Goal: Obtain resource: Download file/media

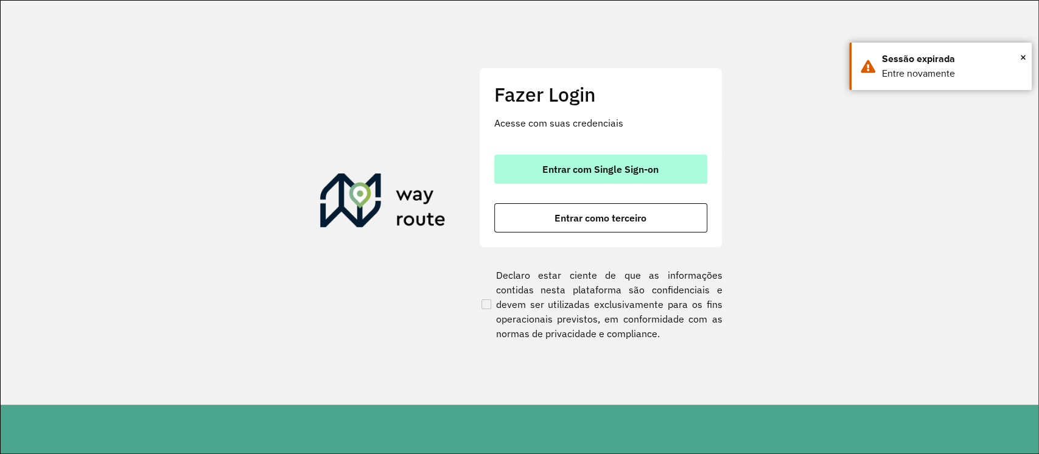
click at [673, 167] on button "Entrar com Single Sign-on" at bounding box center [600, 169] width 213 height 29
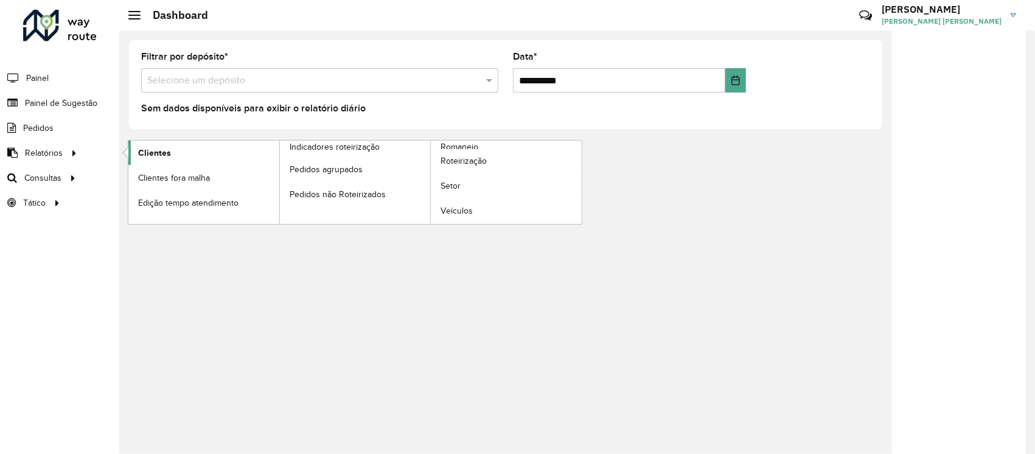
click at [166, 159] on link "Clientes" at bounding box center [203, 153] width 151 height 24
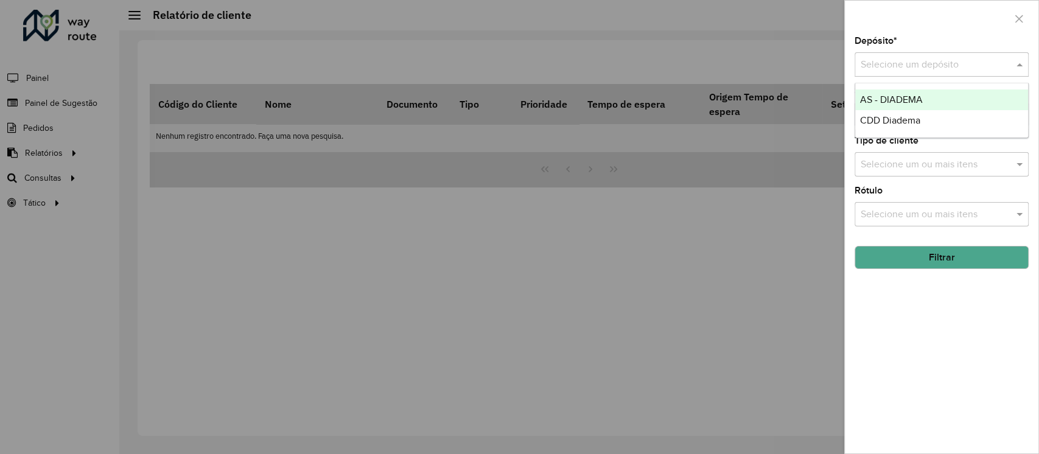
click at [925, 67] on input "text" at bounding box center [928, 65] width 137 height 15
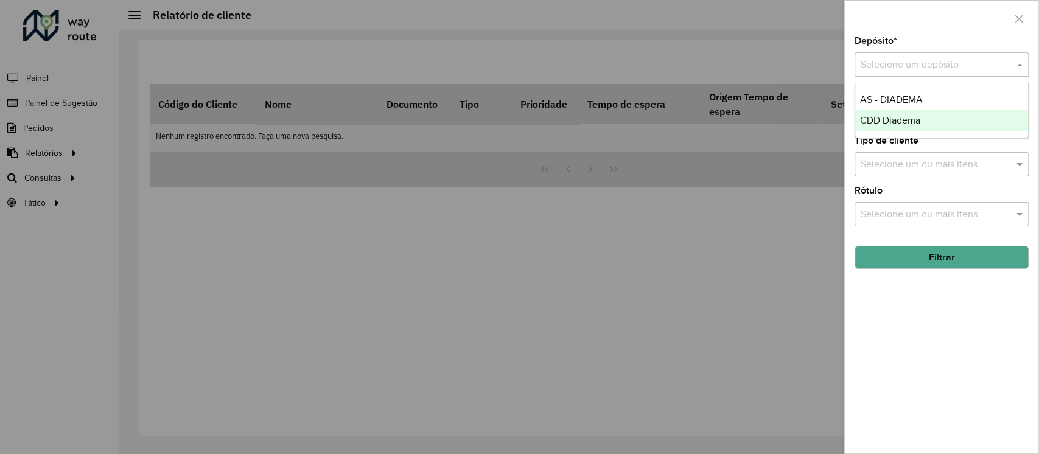
click at [916, 119] on span "CDD Diadema" at bounding box center [890, 120] width 60 height 10
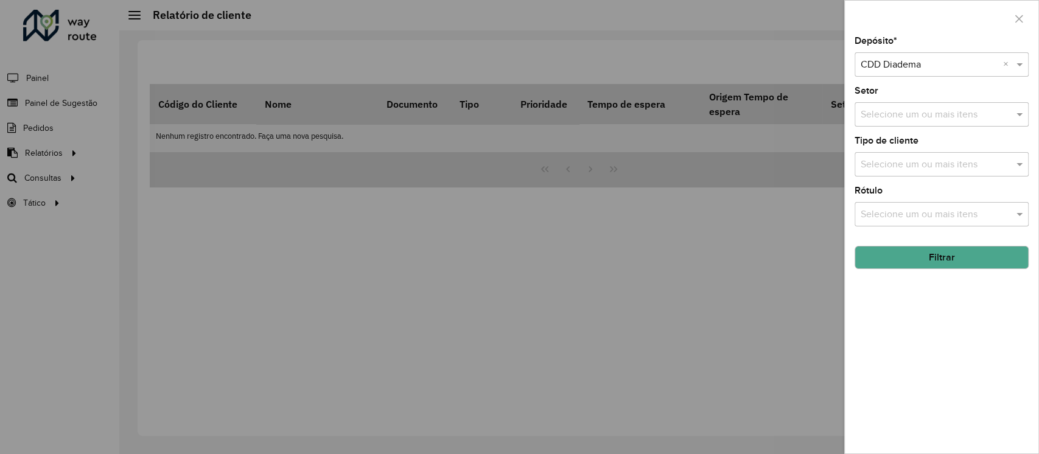
click at [915, 120] on input "text" at bounding box center [935, 115] width 156 height 15
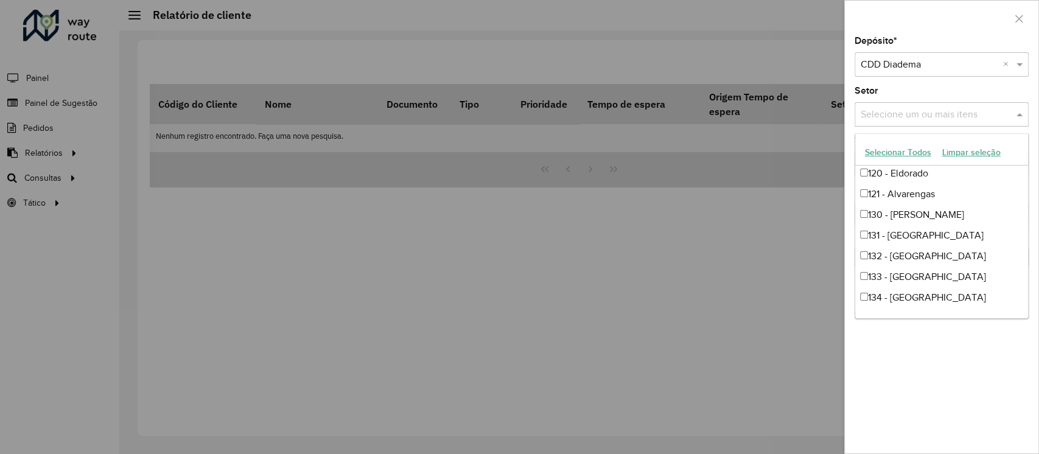
scroll to position [86, 0]
click at [897, 148] on button "Selecionar Todos" at bounding box center [897, 152] width 77 height 19
click at [879, 86] on div "Setor Selecione um ou mais itens 75 itens selecionados ×" at bounding box center [941, 106] width 174 height 40
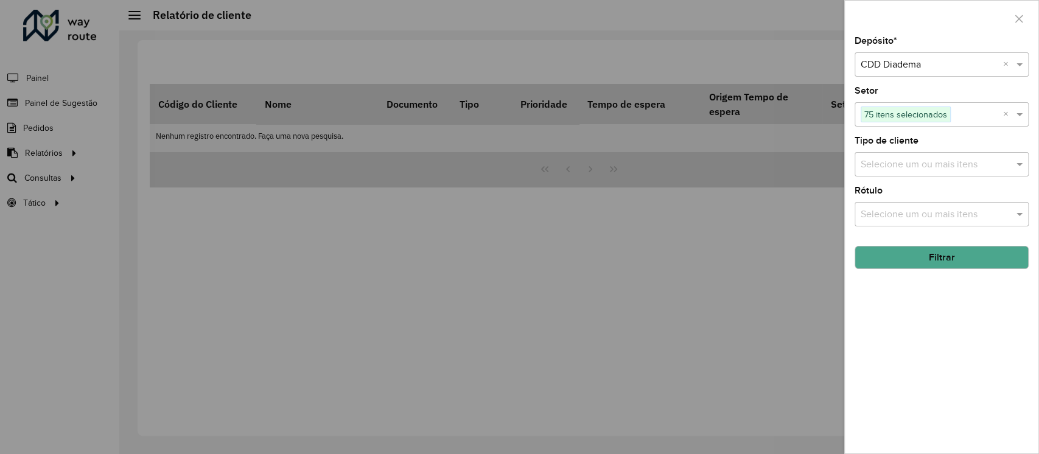
click at [882, 163] on input "text" at bounding box center [935, 165] width 156 height 15
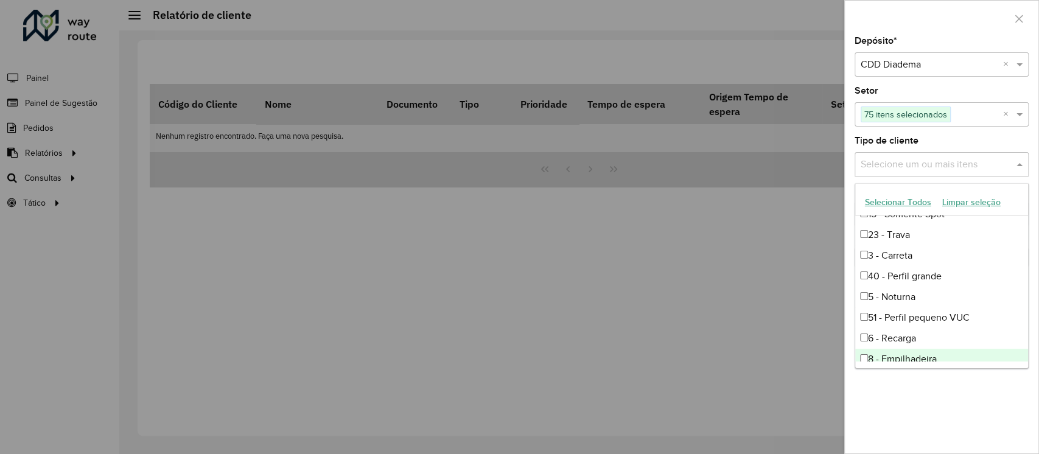
scroll to position [0, 0]
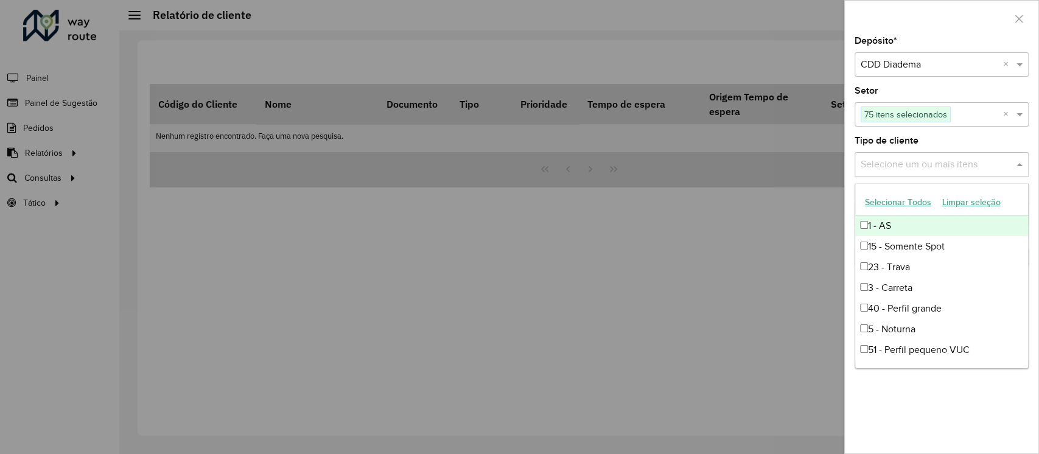
click at [891, 203] on button "Selecionar Todos" at bounding box center [897, 202] width 77 height 19
click at [868, 137] on label "Tipo de cliente" at bounding box center [886, 140] width 64 height 15
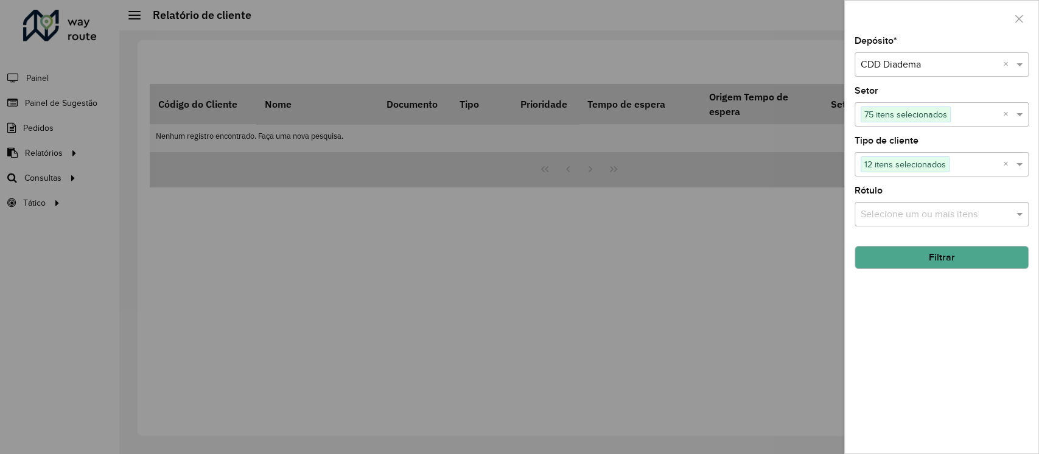
click at [907, 213] on input "text" at bounding box center [935, 214] width 156 height 15
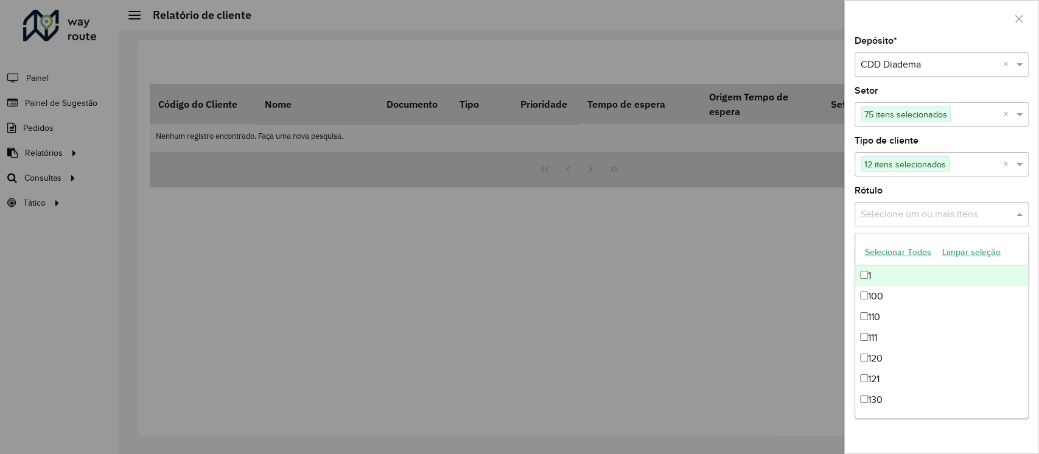
click at [907, 251] on button "Selecionar Todos" at bounding box center [897, 252] width 77 height 19
click at [854, 189] on label "Rótulo" at bounding box center [868, 190] width 28 height 15
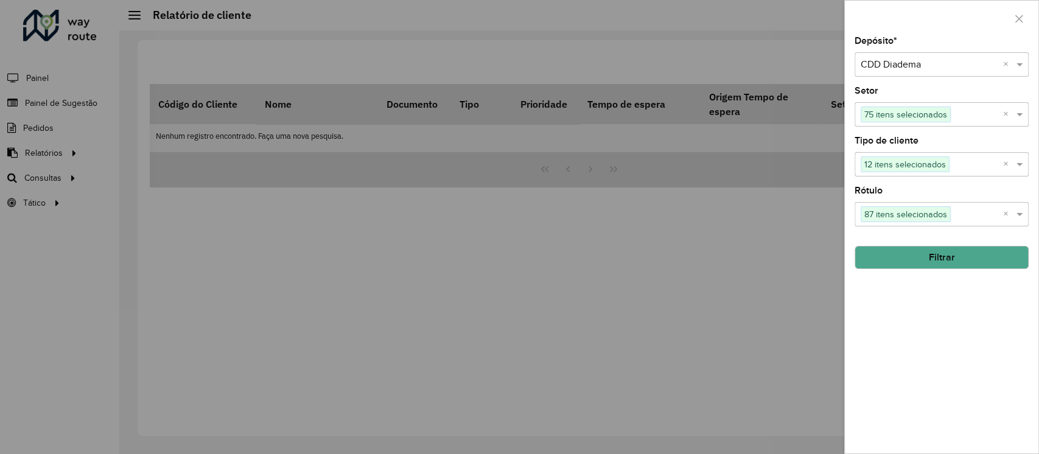
click at [909, 258] on button "Filtrar" at bounding box center [941, 257] width 174 height 23
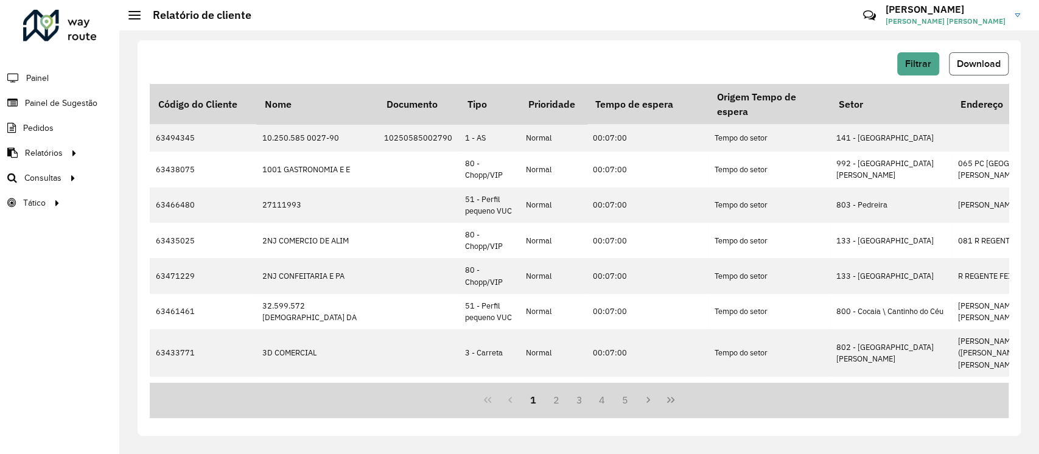
click at [966, 61] on span "Download" at bounding box center [978, 63] width 44 height 10
